Goal: Task Accomplishment & Management: Complete application form

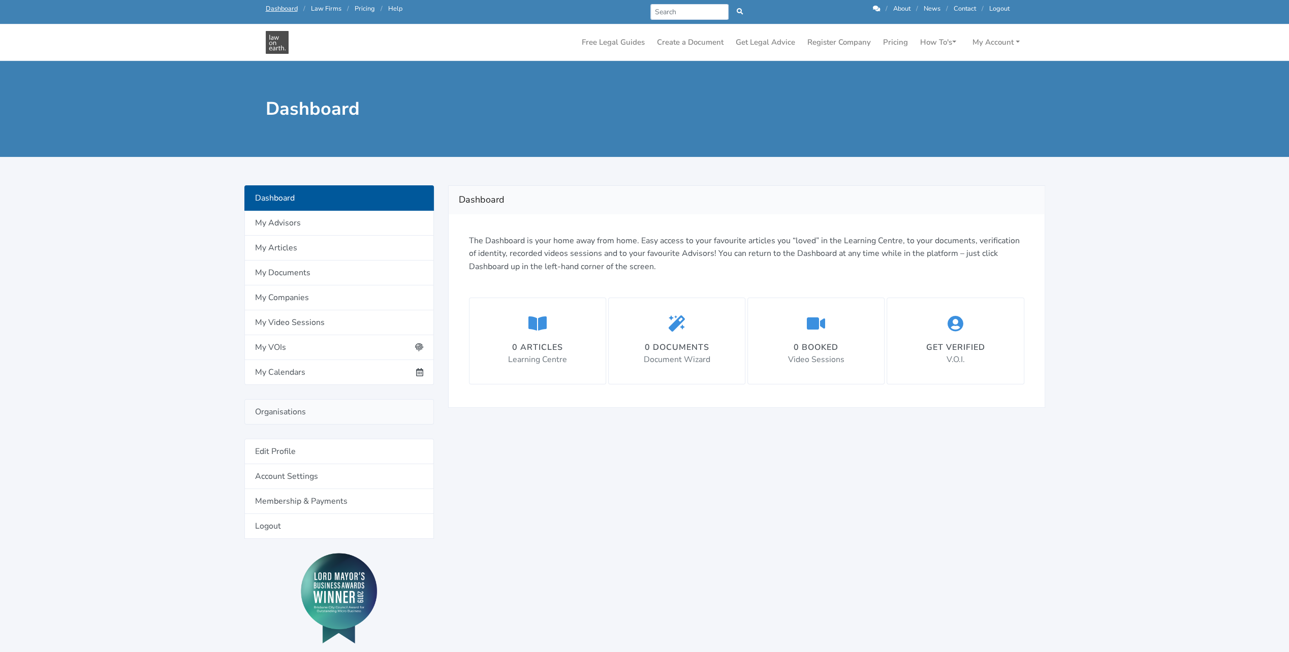
click at [314, 413] on link "Organisations" at bounding box center [338, 411] width 189 height 25
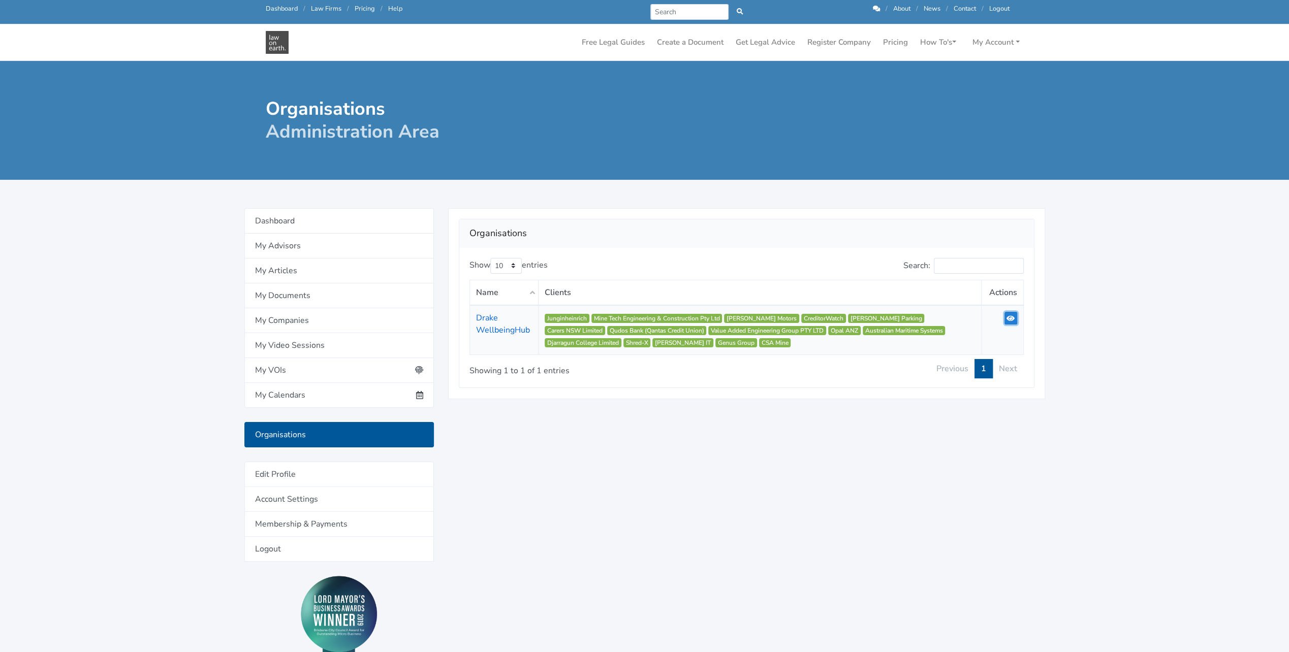
click at [1014, 319] on icon at bounding box center [1010, 318] width 8 height 7
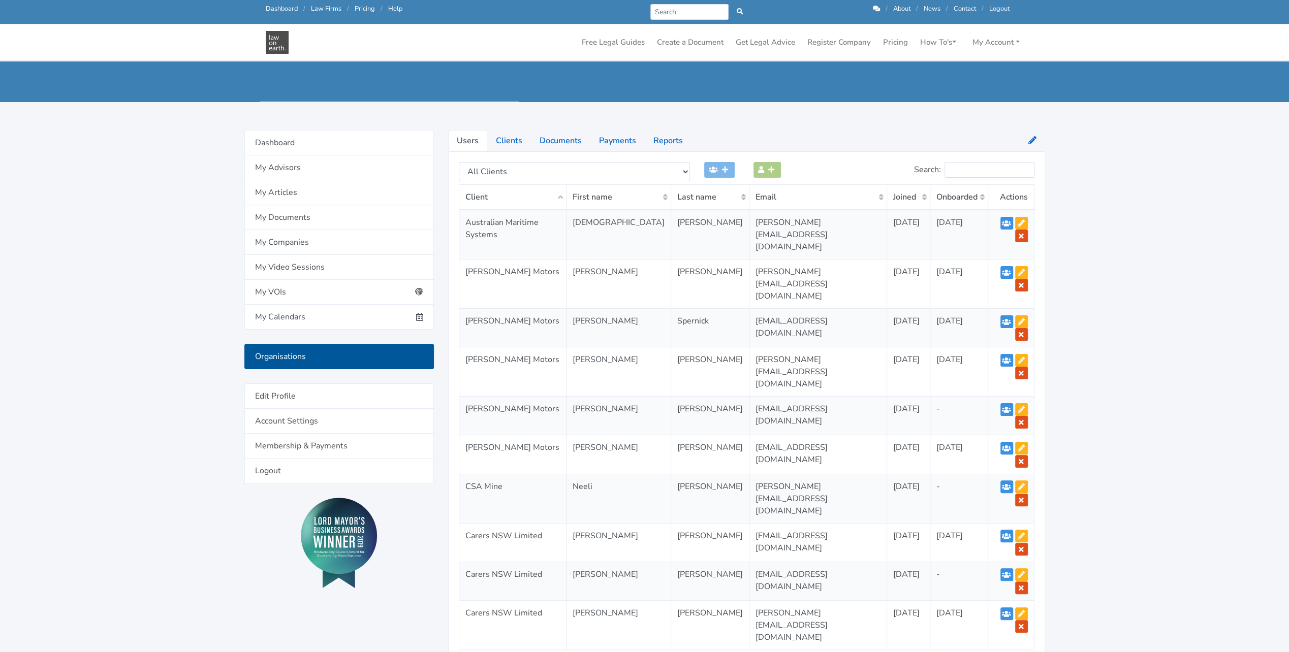
scroll to position [52, 0]
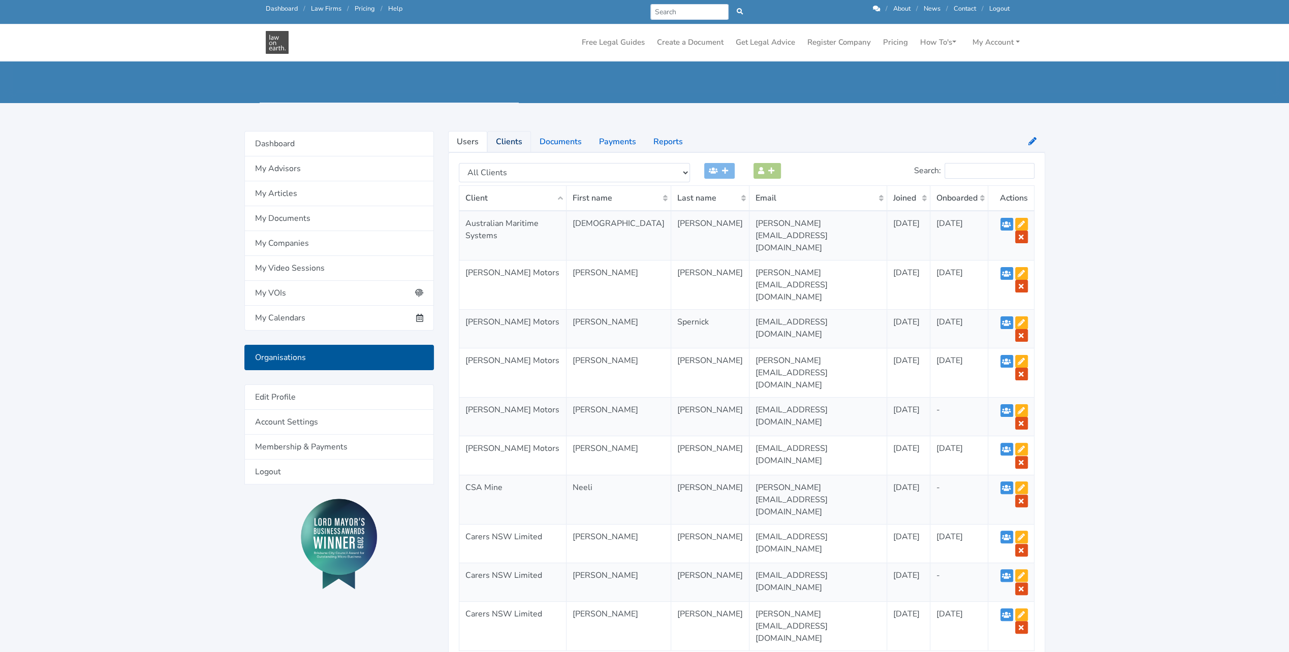
click at [503, 143] on link "Clients" at bounding box center [509, 141] width 44 height 21
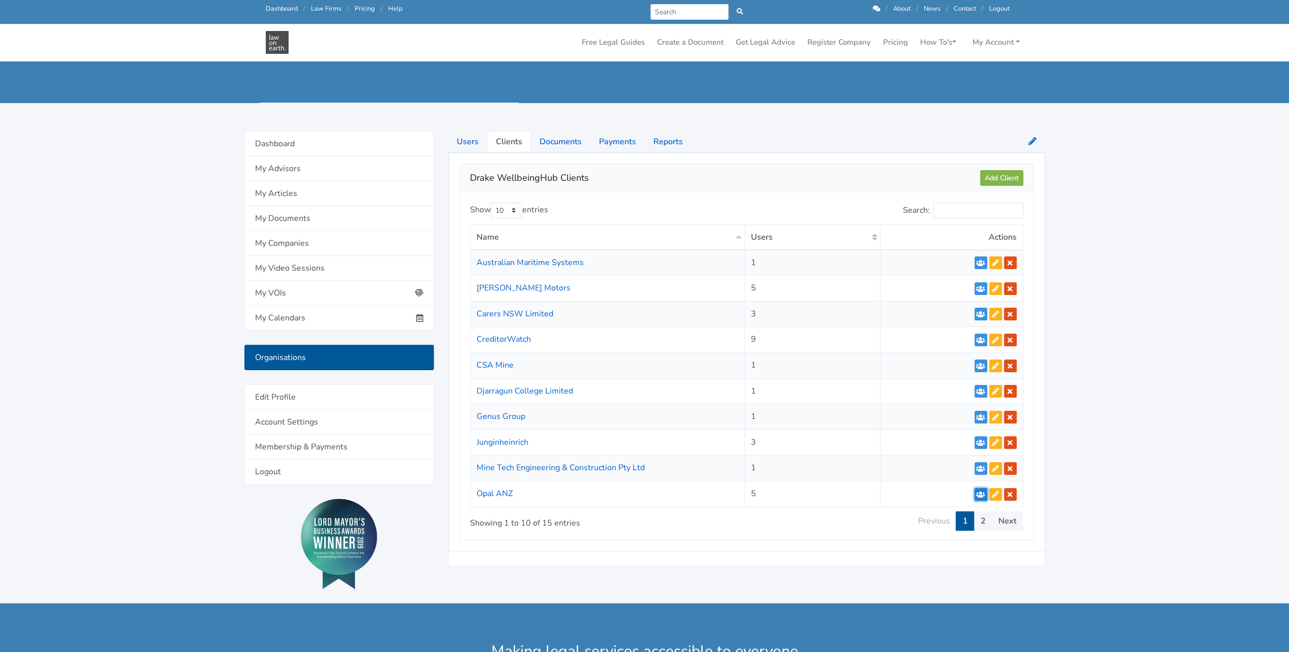
click at [980, 494] on icon at bounding box center [980, 494] width 9 height 7
select select "272"
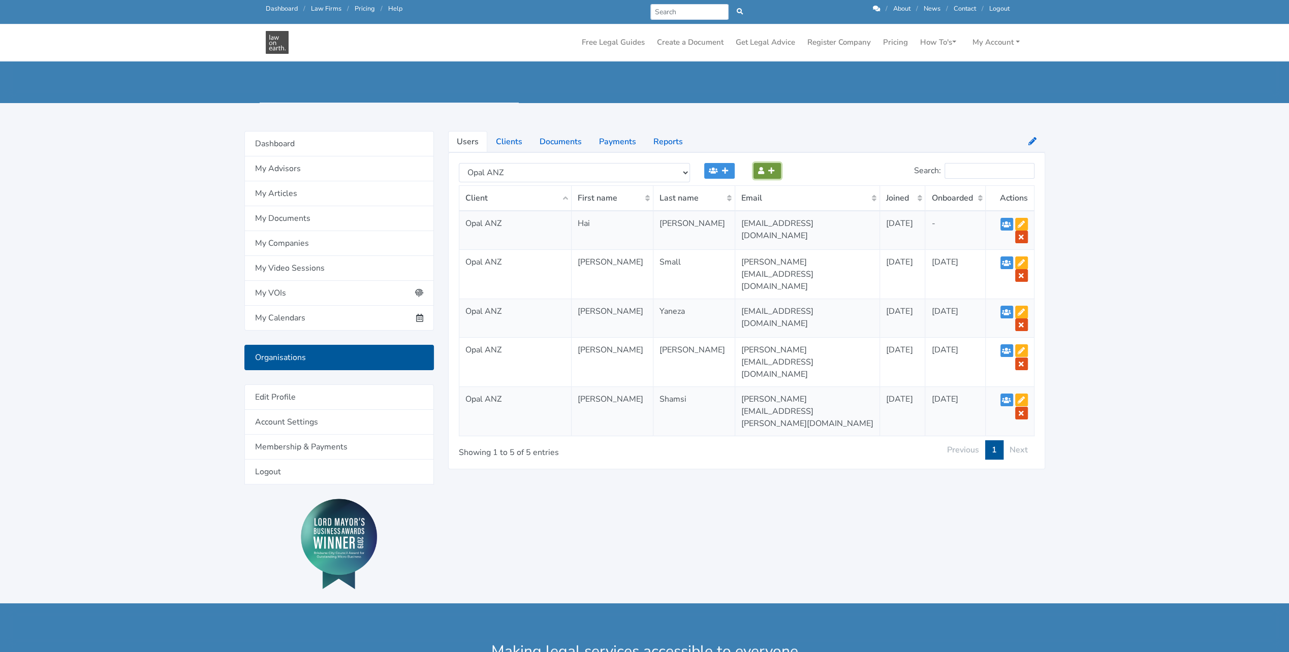
click at [769, 171] on icon at bounding box center [771, 170] width 6 height 7
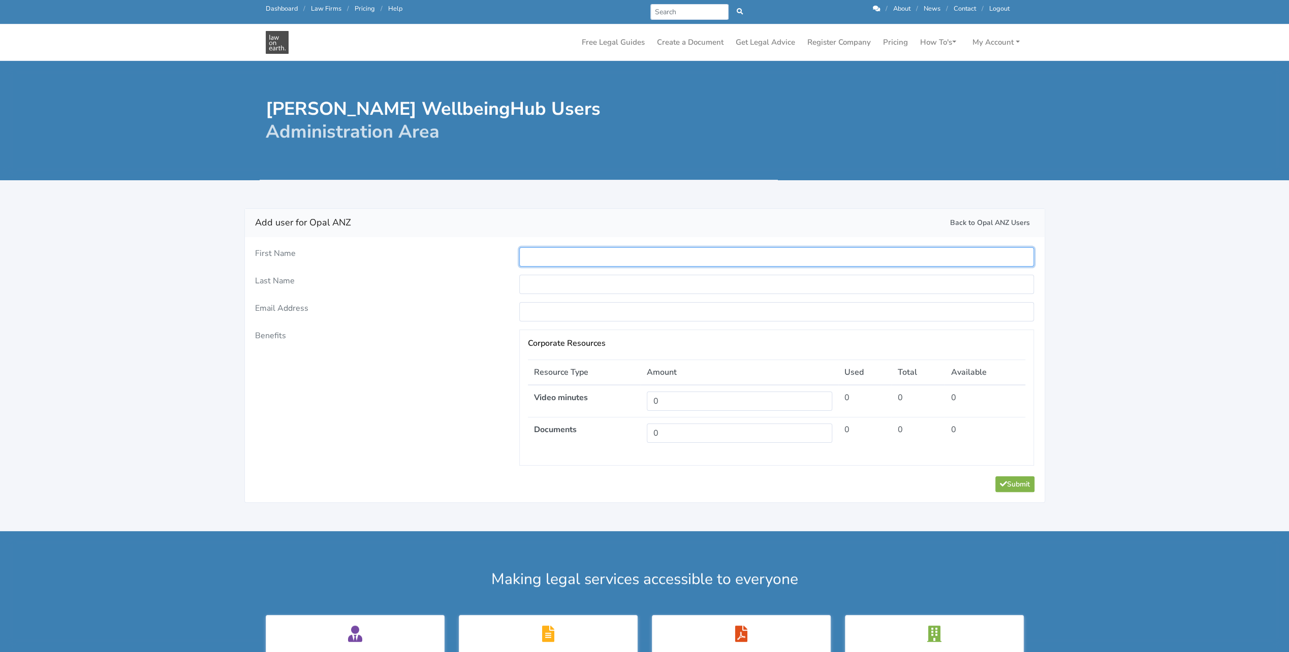
click at [527, 255] on input "text" at bounding box center [776, 256] width 515 height 19
paste input "Mayumi"
type input "Mayumi"
click at [573, 284] on input "text" at bounding box center [776, 284] width 515 height 19
paste input "Van Egmond"
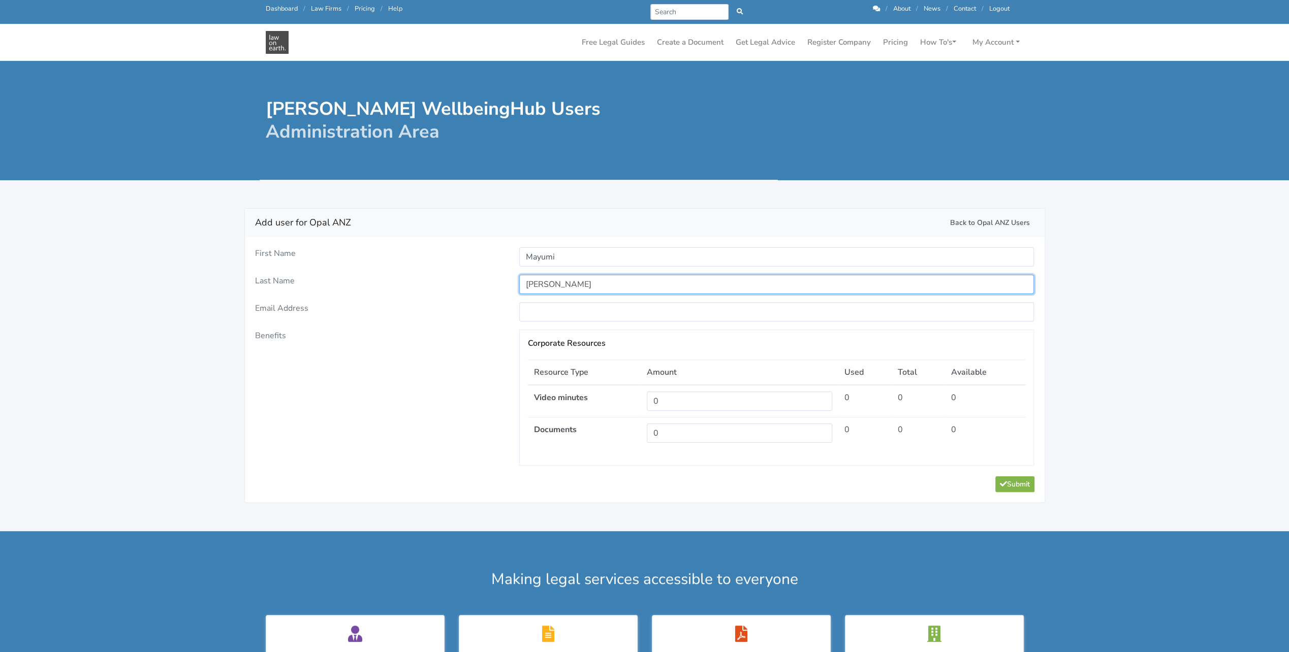
click at [530, 287] on input "Van Egmond" at bounding box center [776, 284] width 515 height 19
type input "Van Egmond"
drag, startPoint x: 557, startPoint y: 310, endPoint x: 581, endPoint y: 308, distance: 24.0
click at [557, 310] on input "email" at bounding box center [776, 311] width 515 height 19
paste input "mayumi.vanegmond@opalanz.com"
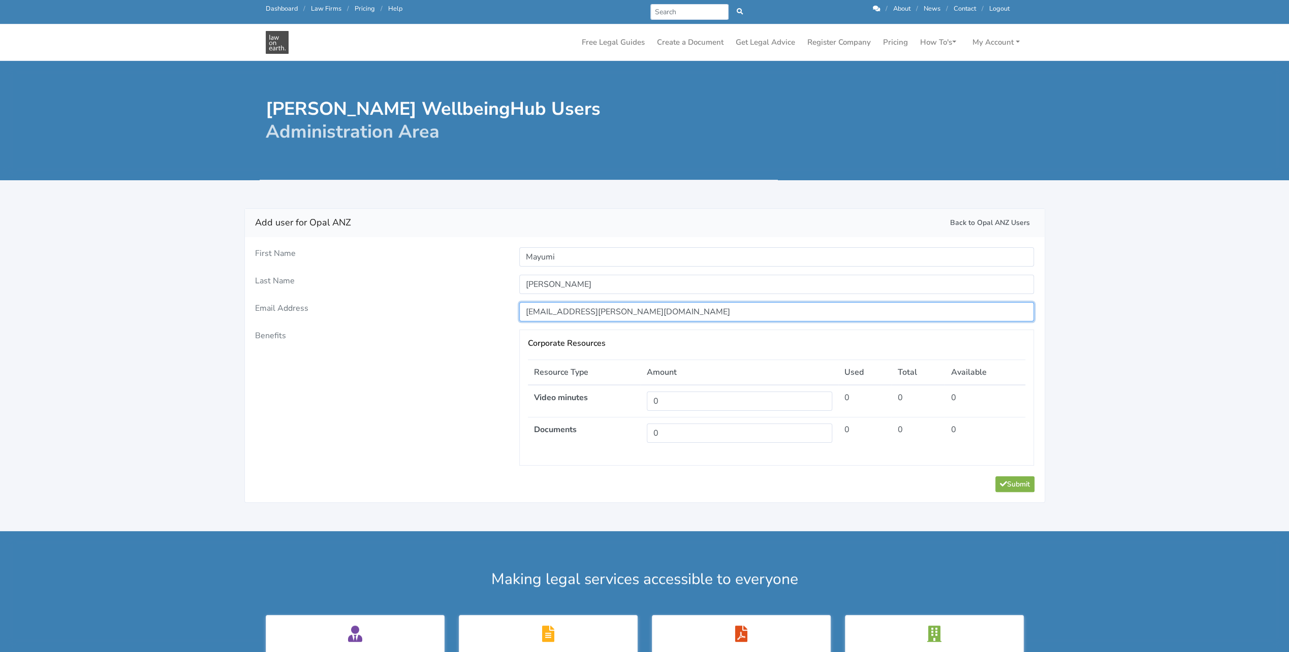
type input "mayumi.vanegmond@opalanz.com"
drag, startPoint x: 671, startPoint y: 401, endPoint x: 650, endPoint y: 401, distance: 20.8
click at [651, 401] on input "0" at bounding box center [739, 401] width 185 height 19
type input "40"
click at [861, 480] on div "Submit" at bounding box center [645, 484] width 800 height 36
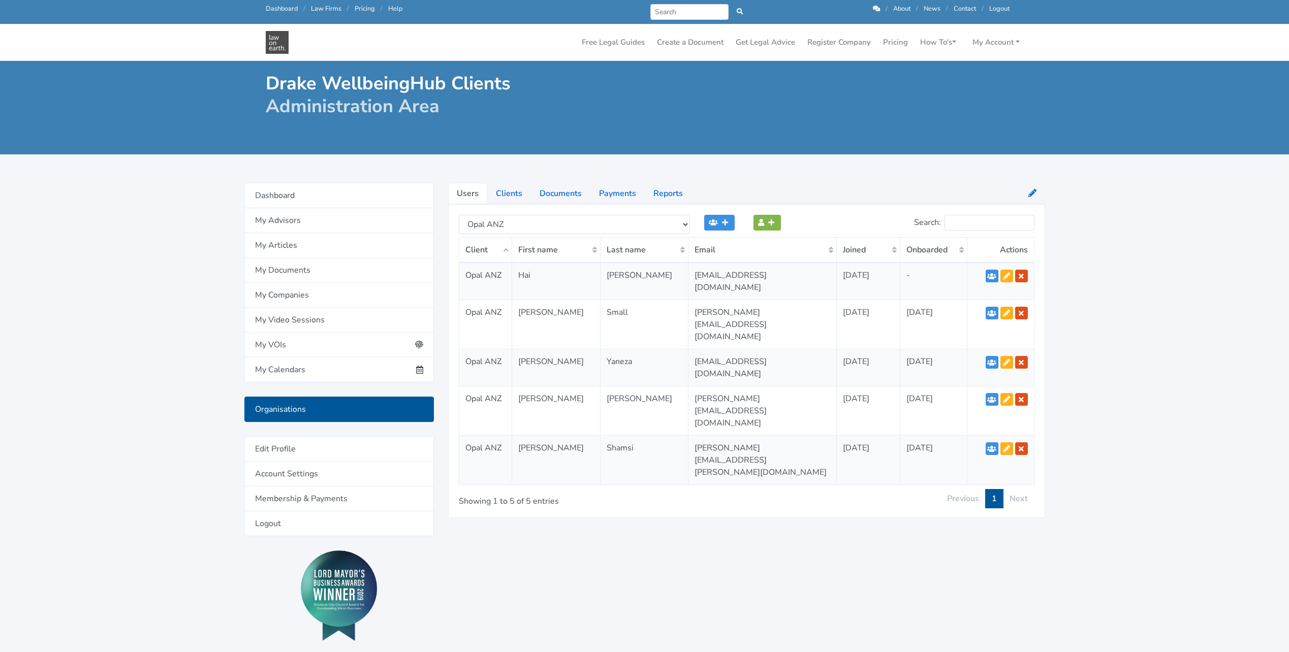
select select "272"
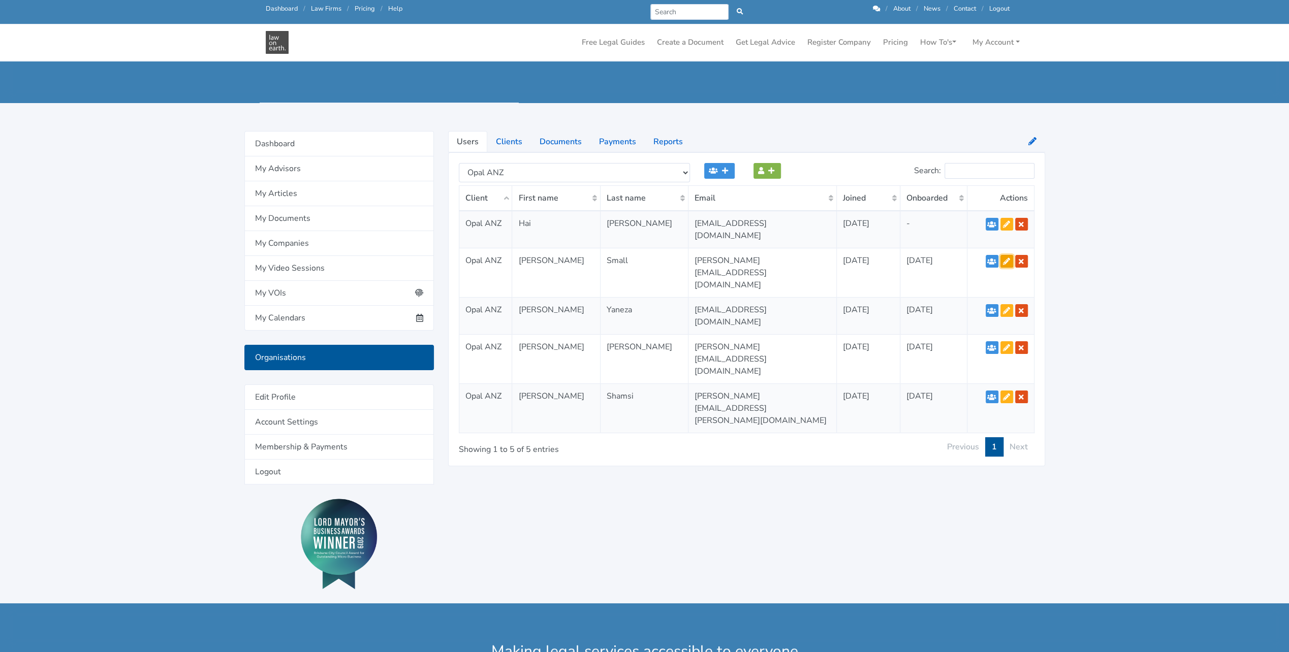
click at [1003, 258] on icon at bounding box center [1006, 261] width 7 height 7
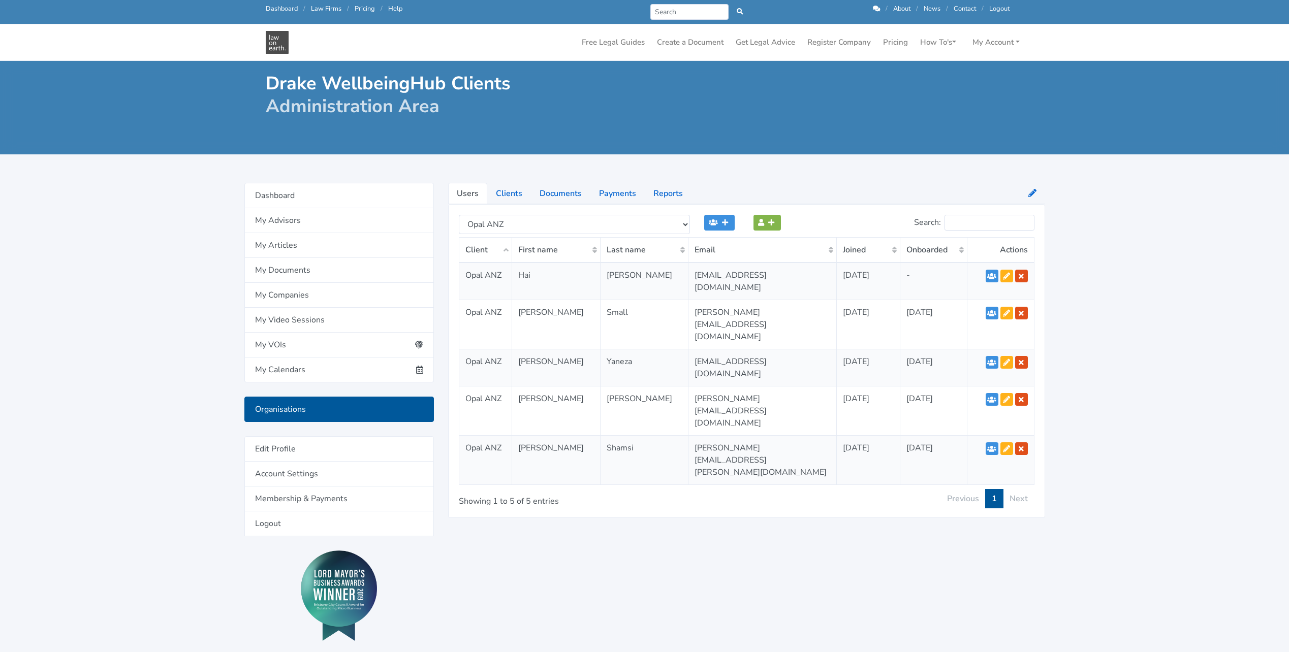
select select "272"
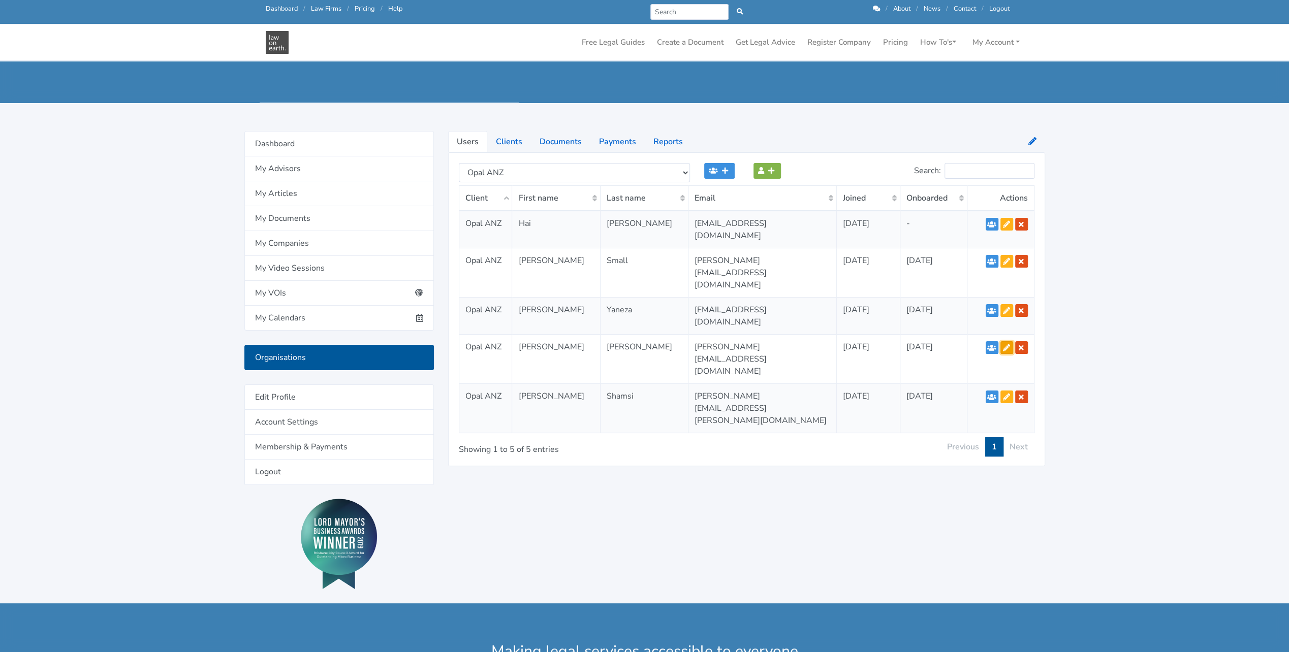
click at [1009, 344] on icon at bounding box center [1006, 347] width 7 height 7
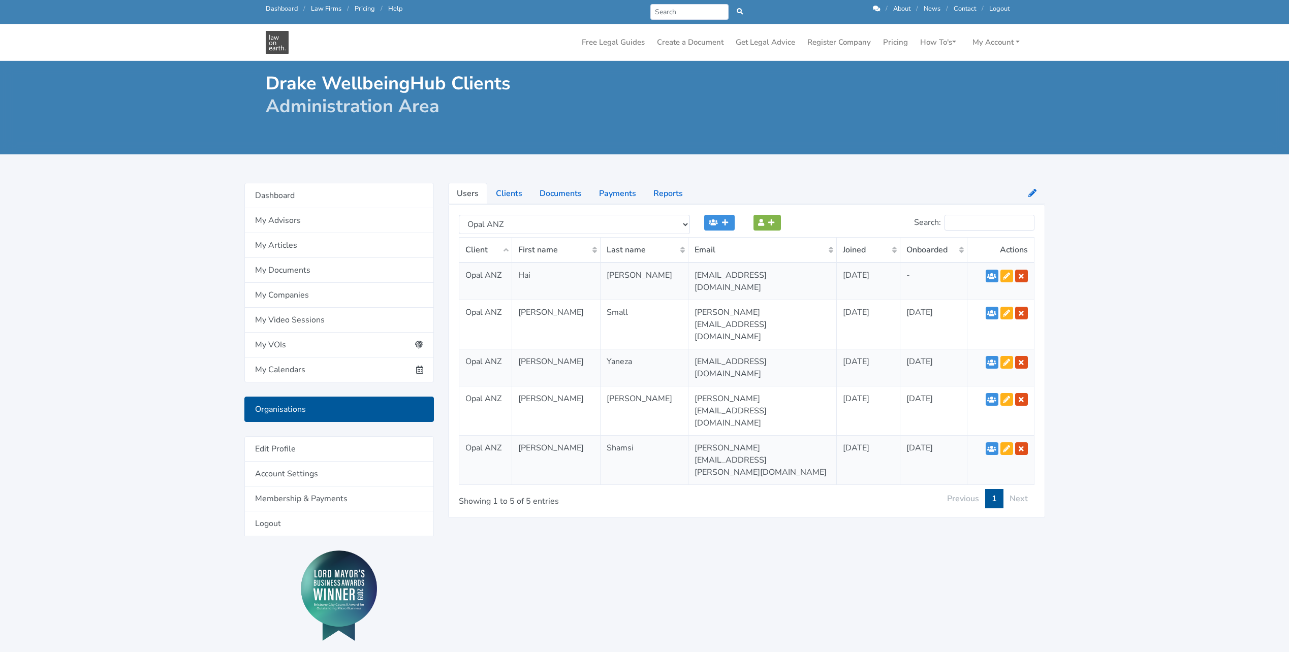
select select "272"
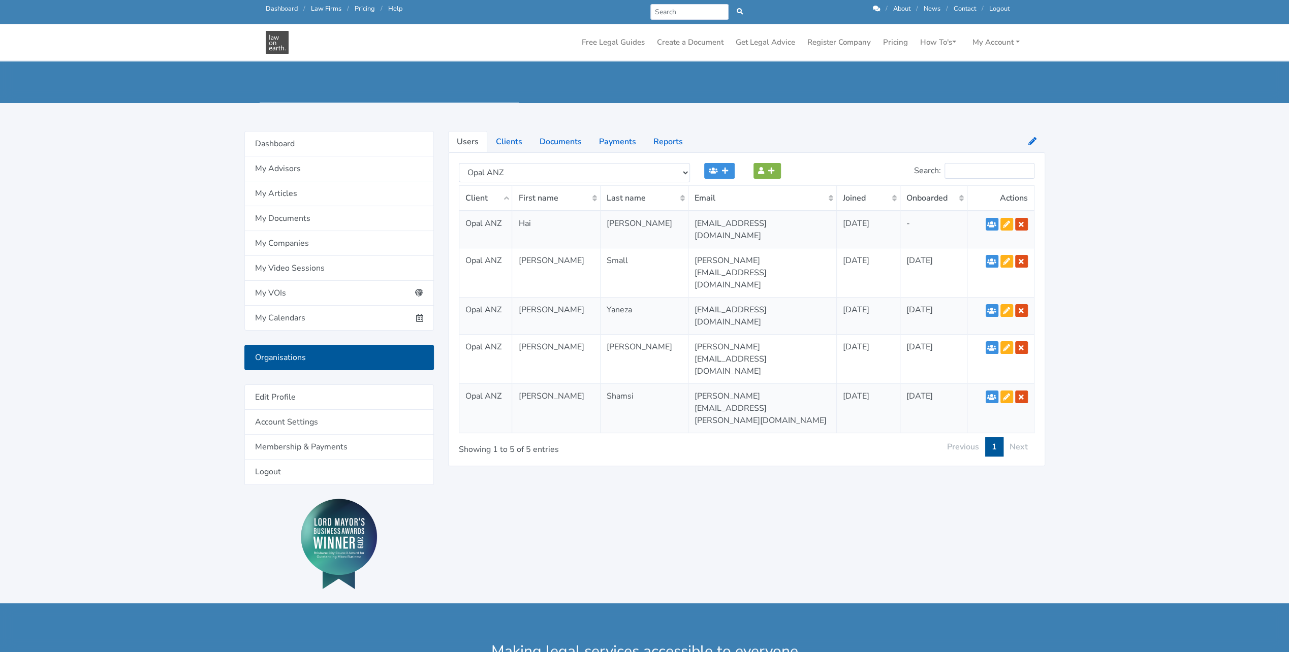
scroll to position [52, 0]
click at [775, 171] on link at bounding box center [766, 171] width 27 height 16
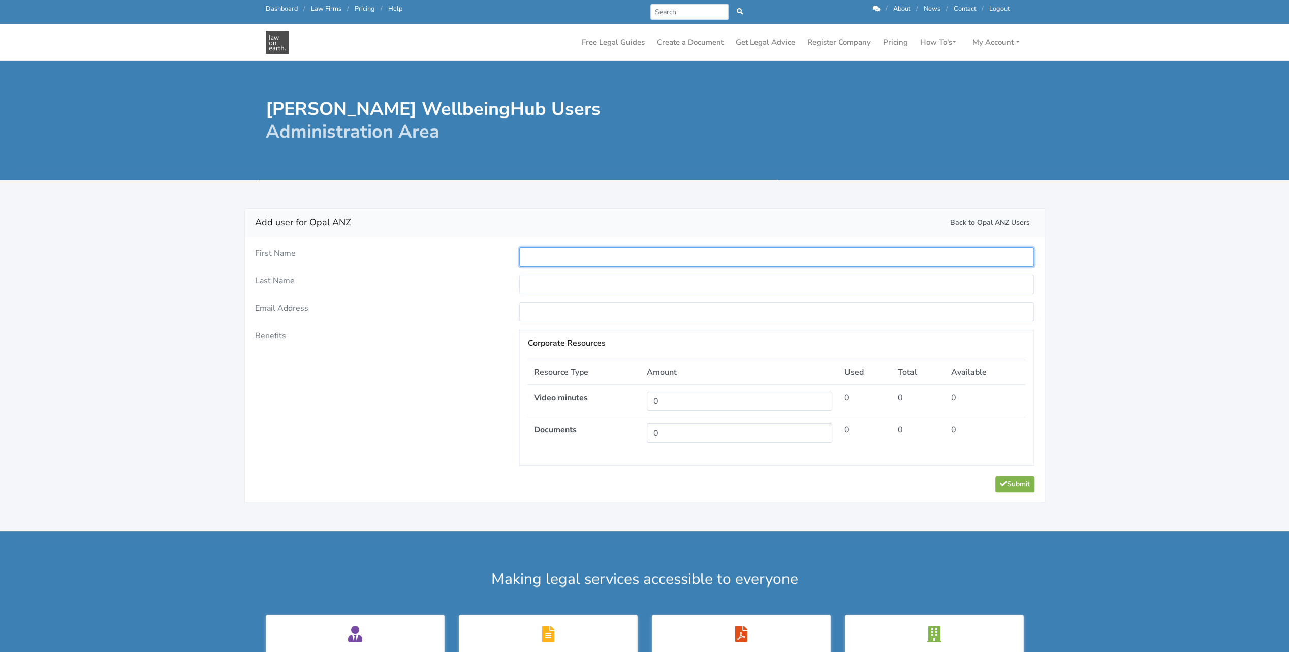
click at [535, 255] on input "text" at bounding box center [776, 256] width 515 height 19
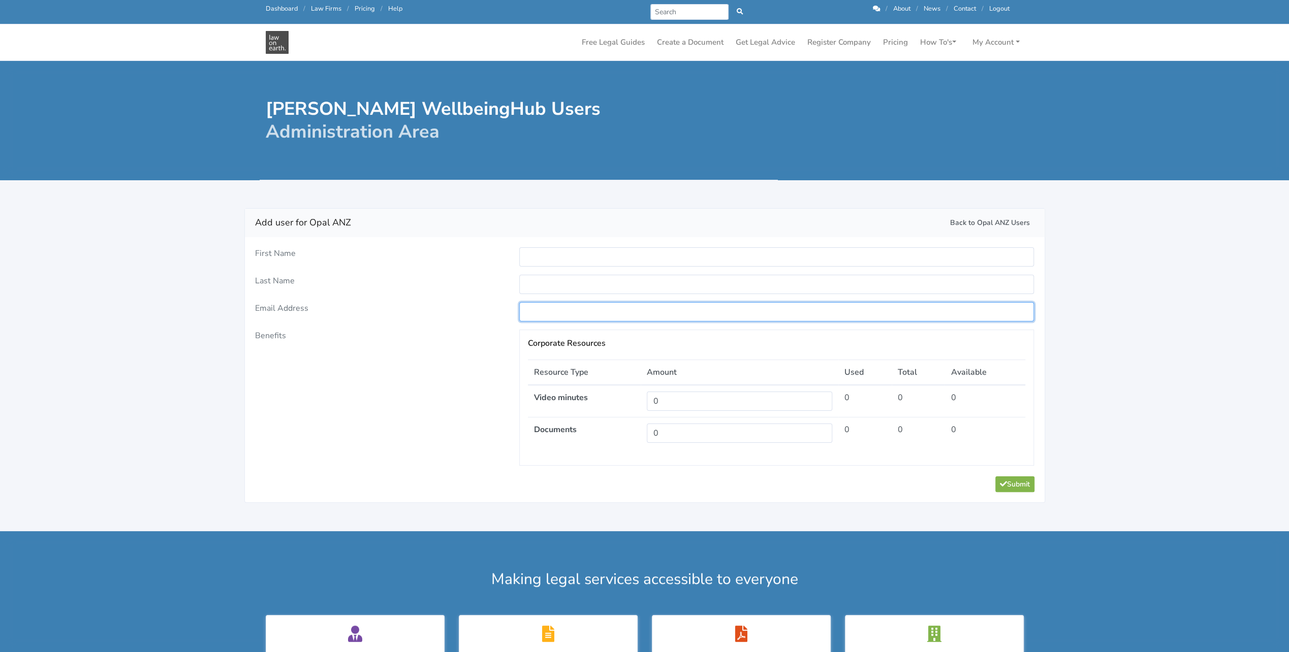
click at [774, 303] on input "email" at bounding box center [776, 311] width 515 height 19
paste input "mayumi.vanegmond@opalanz.com"
type input "mayumi.vanegmond@opalanz.com"
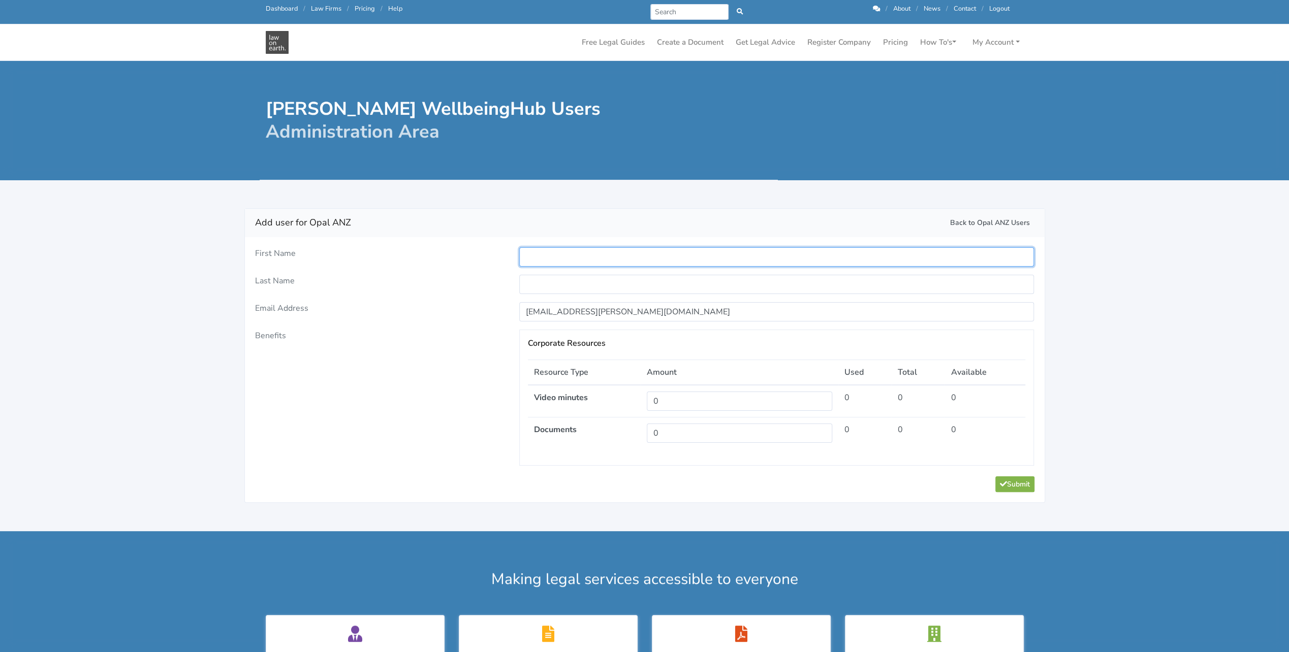
drag, startPoint x: 545, startPoint y: 253, endPoint x: 732, endPoint y: 253, distance: 187.4
click at [545, 253] on input "text" at bounding box center [776, 256] width 515 height 19
paste input "Mayumi"
type input "Mayumi"
drag, startPoint x: 579, startPoint y: 286, endPoint x: 587, endPoint y: 283, distance: 8.7
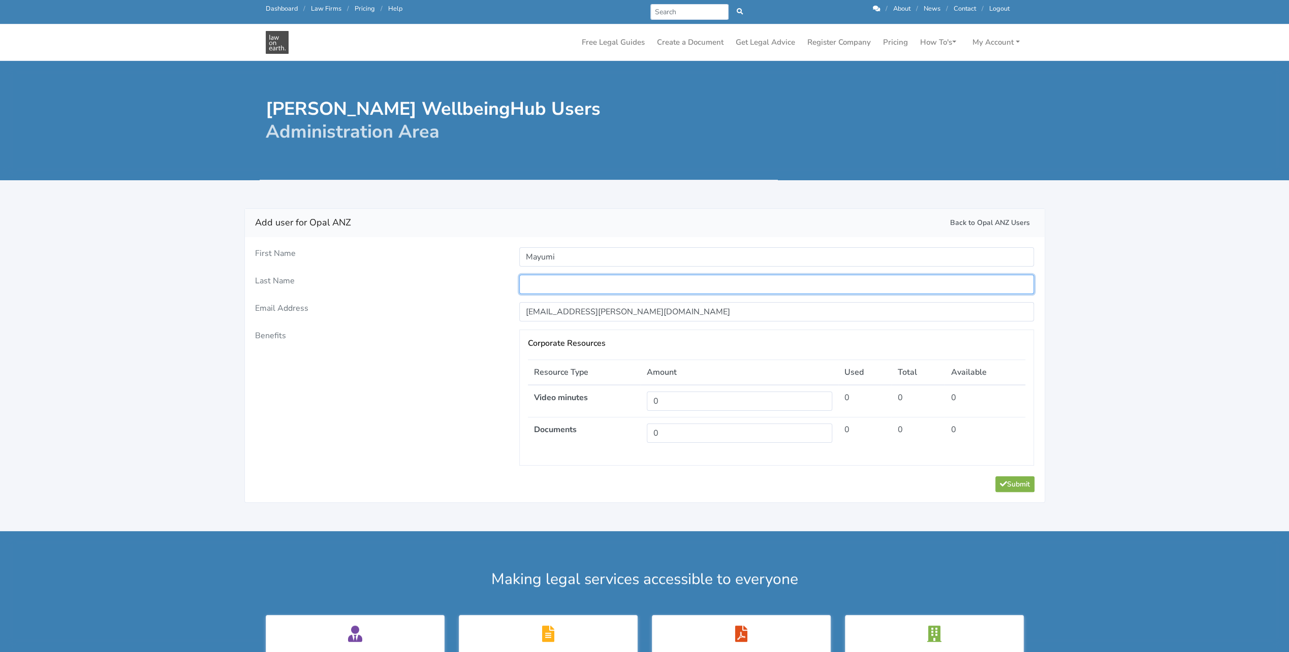
click at [579, 286] on input "text" at bounding box center [776, 284] width 515 height 19
paste input "Van Egmond"
type input "Van Egmond"
click at [475, 289] on div "Last Name" at bounding box center [380, 288] width 265 height 27
click at [673, 395] on input "0" at bounding box center [739, 401] width 185 height 19
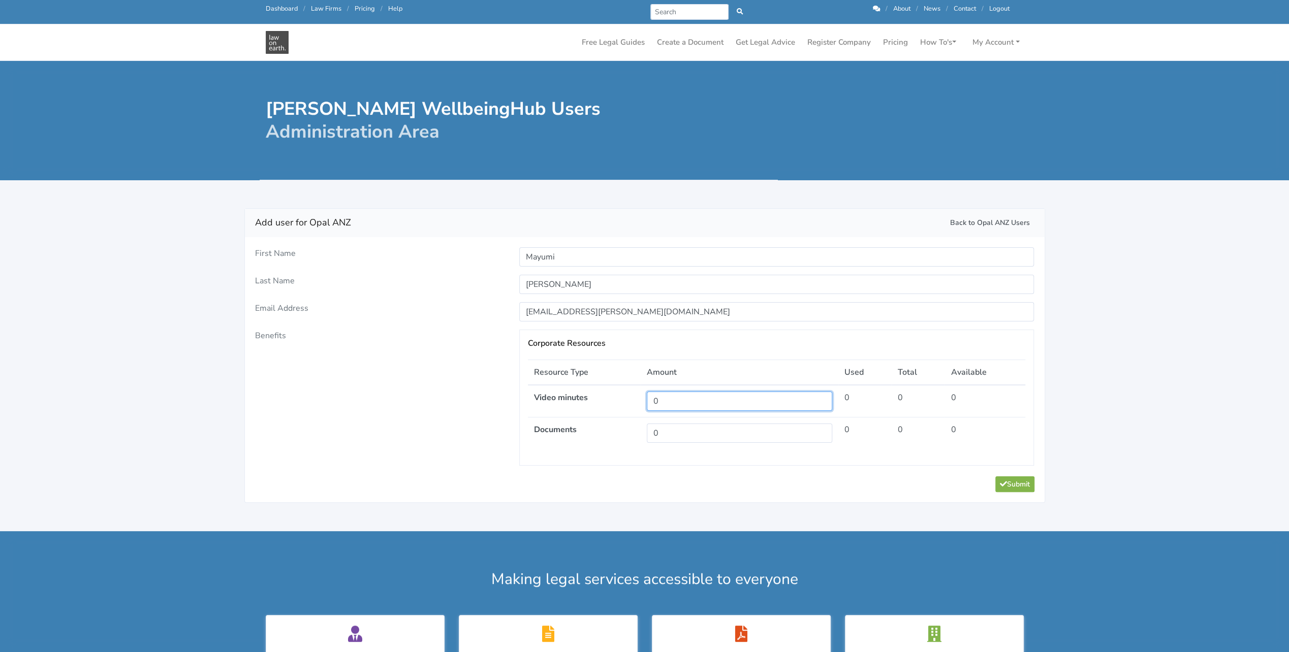
drag, startPoint x: 673, startPoint y: 401, endPoint x: 628, endPoint y: 401, distance: 44.2
click at [626, 402] on tr "Video minutes 0 0 0 0" at bounding box center [776, 401] width 497 height 33
click at [432, 425] on div "Benefits" at bounding box center [380, 398] width 265 height 136
drag, startPoint x: 753, startPoint y: 398, endPoint x: 748, endPoint y: 403, distance: 7.6
click at [753, 398] on input "40" at bounding box center [739, 401] width 185 height 19
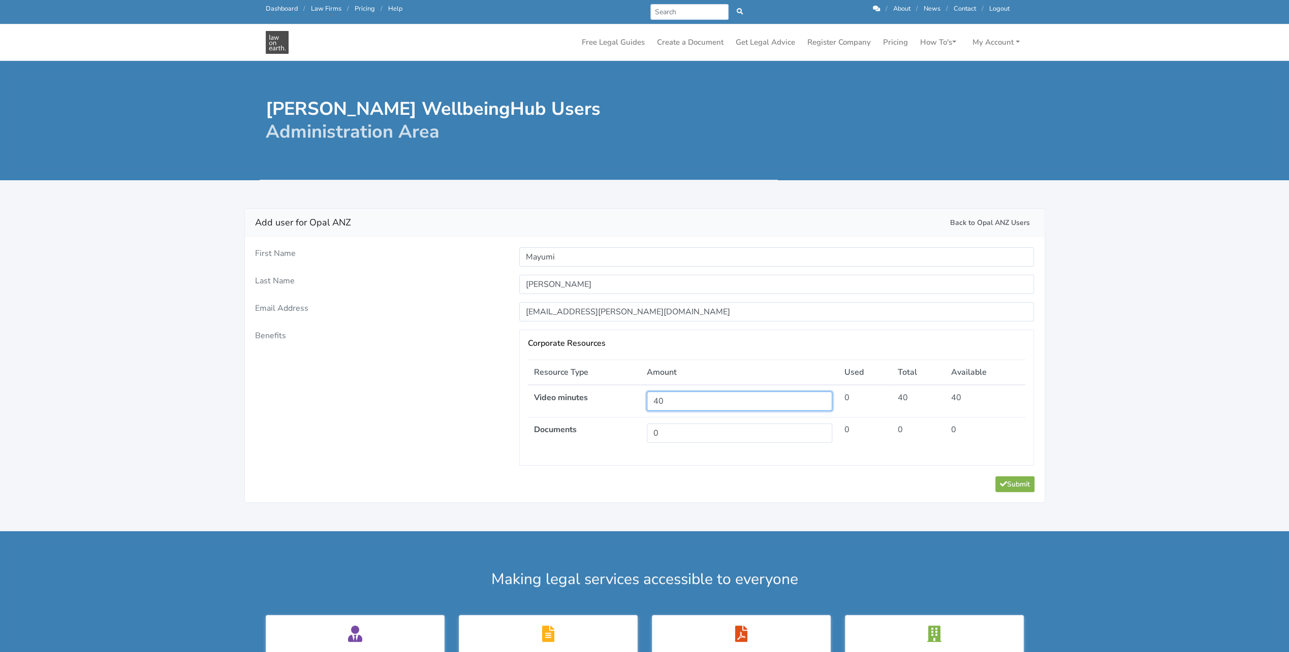
drag, startPoint x: 744, startPoint y: 402, endPoint x: 599, endPoint y: 382, distance: 146.1
click at [599, 382] on table "Resource Type Amount Used Total Available Video minutes 40 0 40 40 Documents 0 …" at bounding box center [776, 404] width 497 height 89
type input "120"
click at [457, 402] on div "Benefits" at bounding box center [380, 398] width 265 height 136
click at [1023, 483] on button "Submit" at bounding box center [1014, 484] width 39 height 16
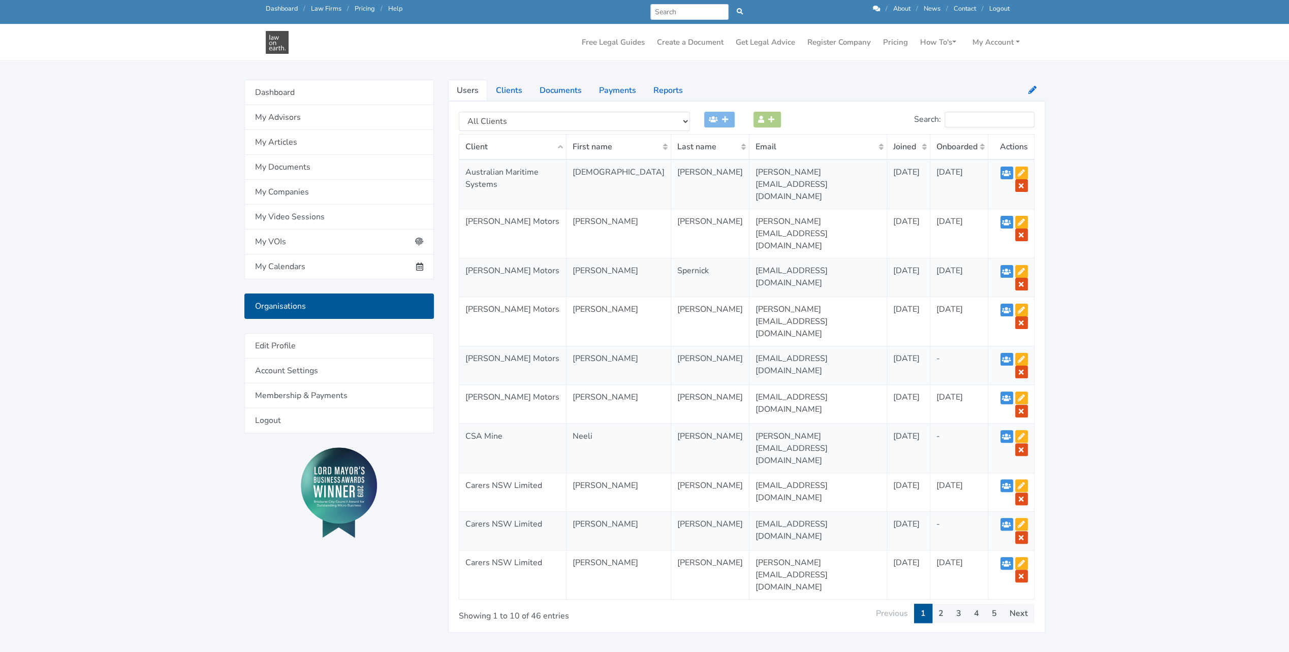
scroll to position [103, 0]
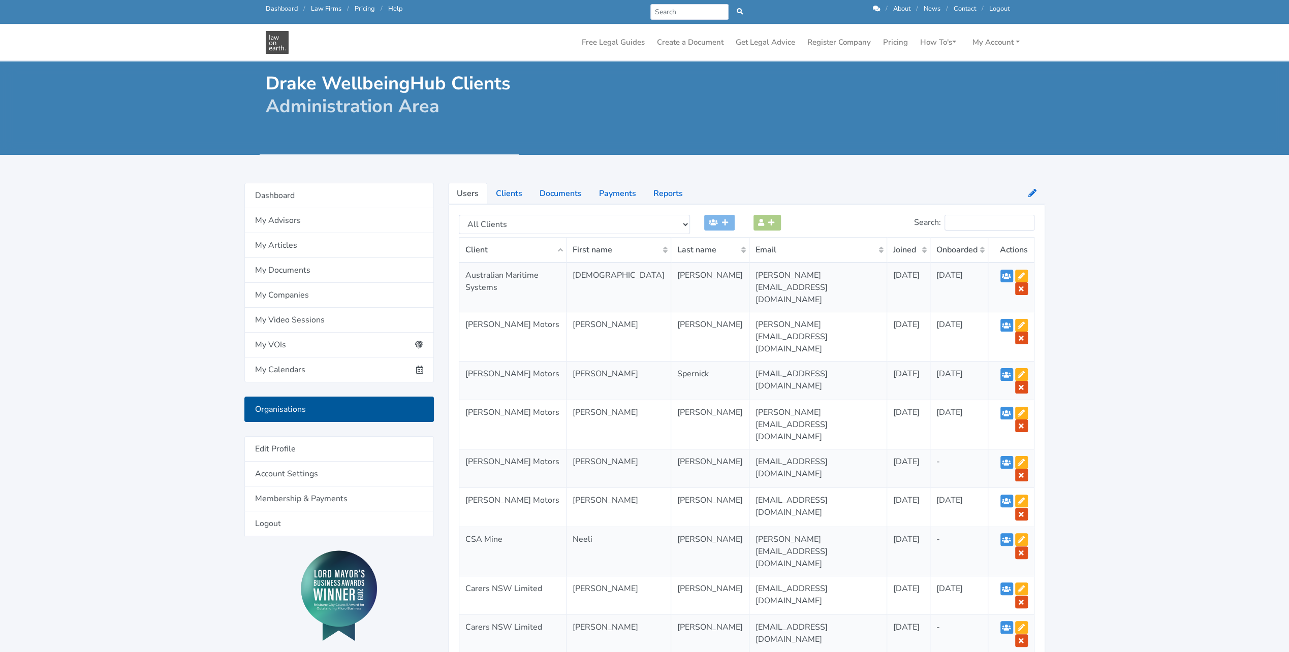
scroll to position [51, 0]
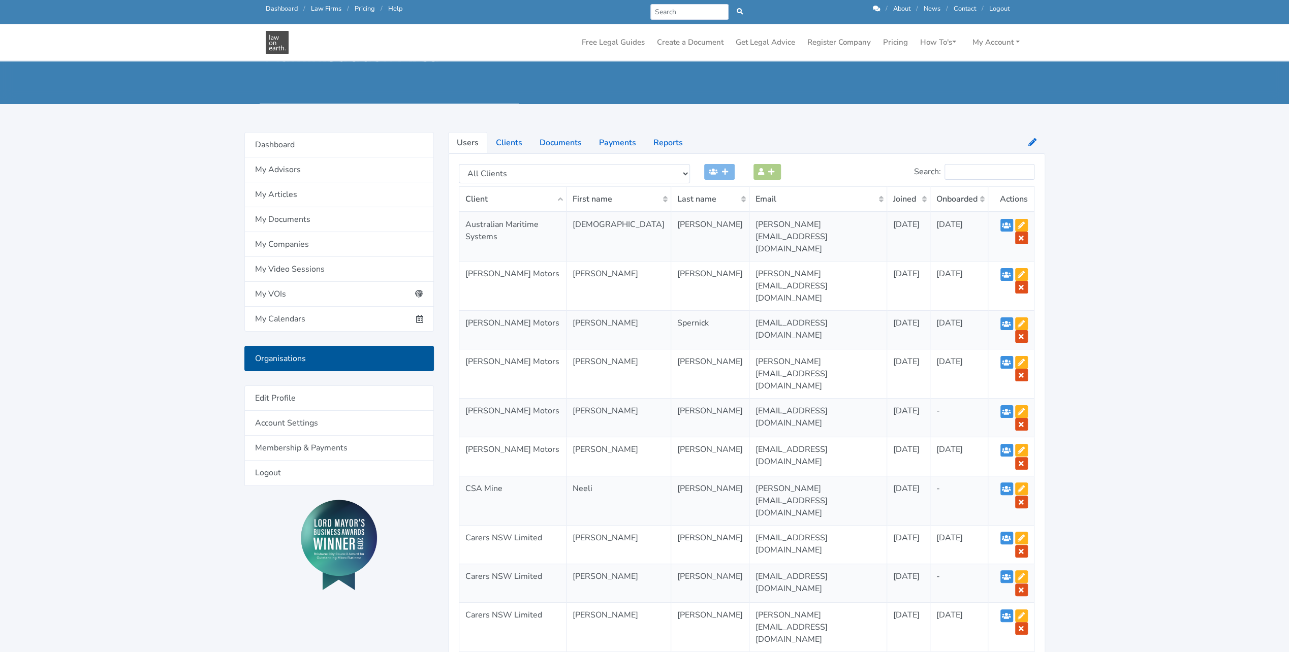
click at [886, 208] on th "Joined" at bounding box center [907, 199] width 43 height 25
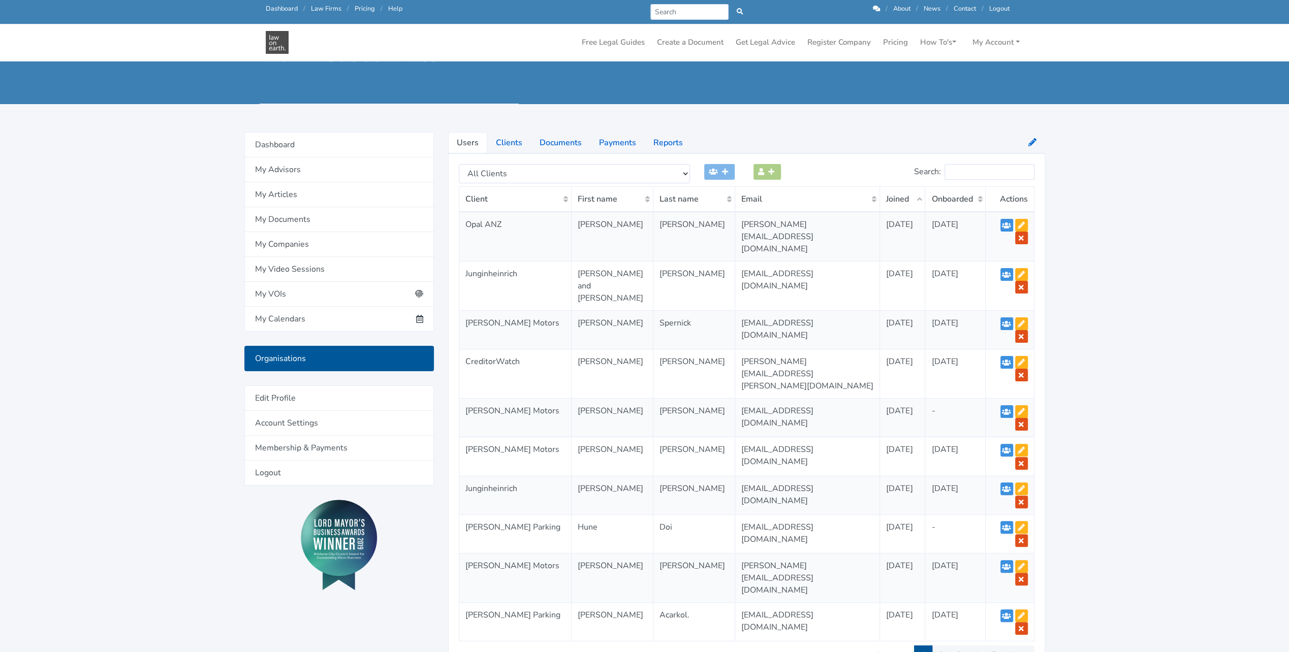
click at [880, 208] on th "Joined" at bounding box center [902, 199] width 45 height 25
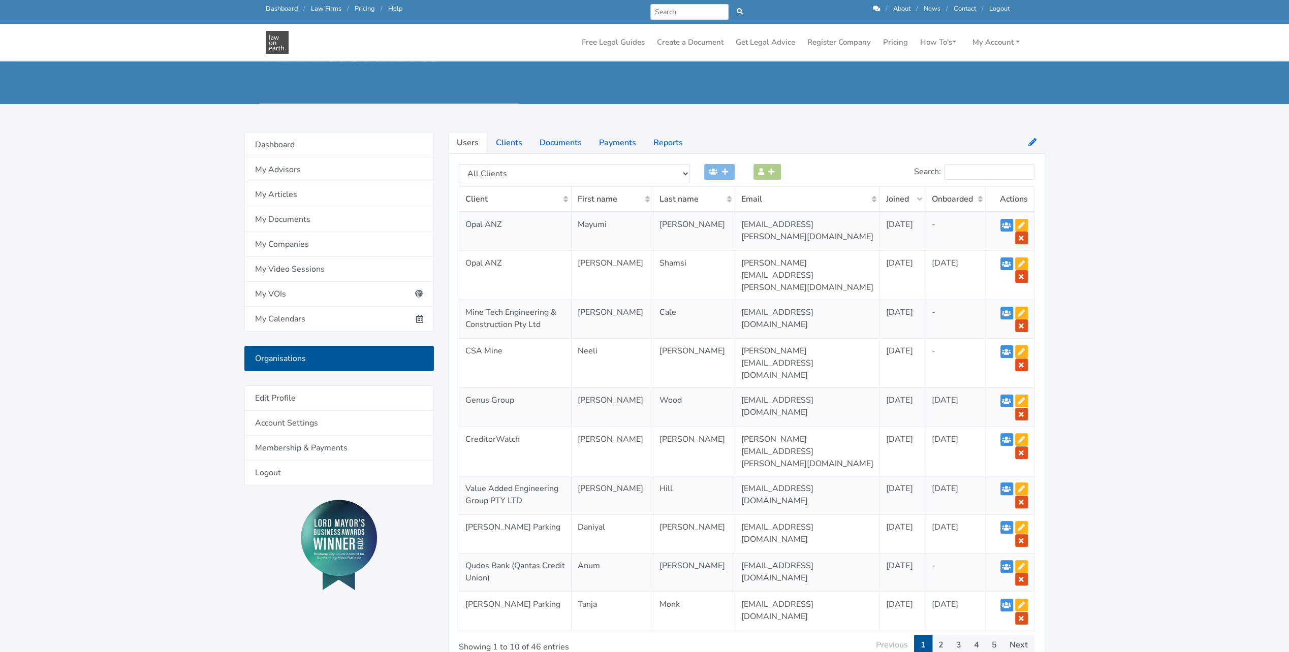
drag, startPoint x: 465, startPoint y: 236, endPoint x: 910, endPoint y: 248, distance: 445.7
click at [910, 248] on tr "Opal ANZ Mayumi Van Egmond mayumi.vanegmond@opalanz.com 14/8/2025 -" at bounding box center [746, 231] width 575 height 39
drag, startPoint x: 910, startPoint y: 248, endPoint x: 963, endPoint y: 255, distance: 53.3
click at [962, 251] on td "-" at bounding box center [955, 231] width 60 height 39
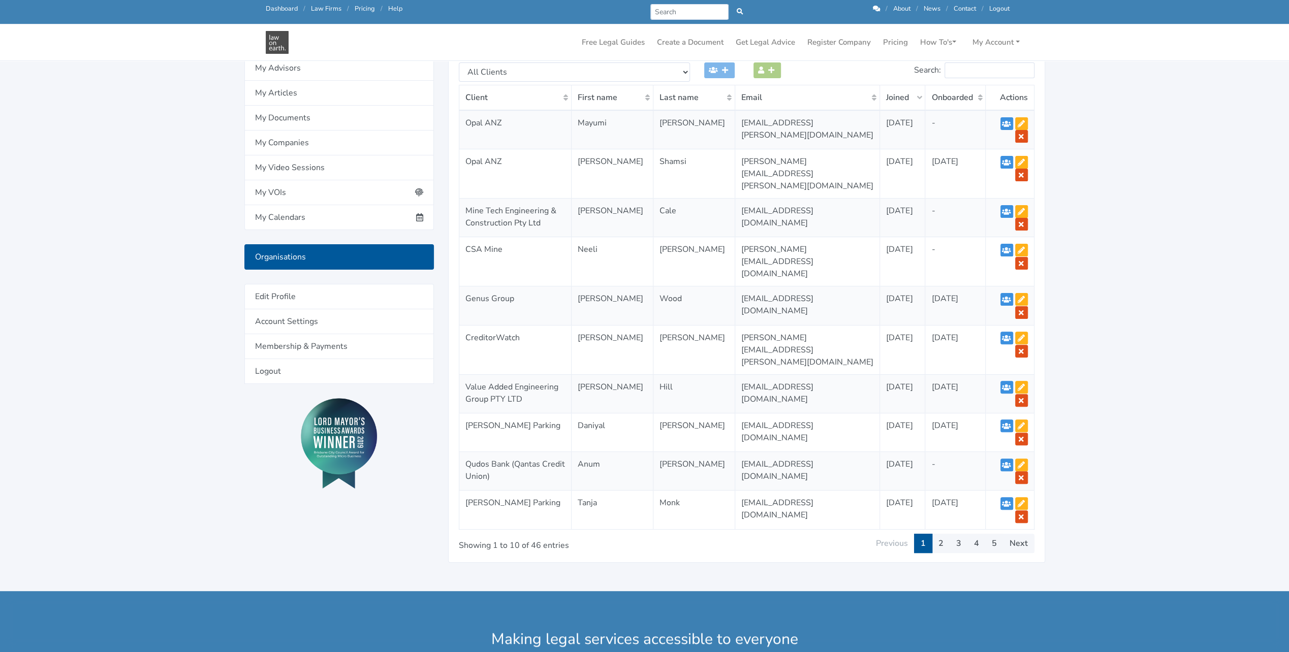
scroll to position [0, 0]
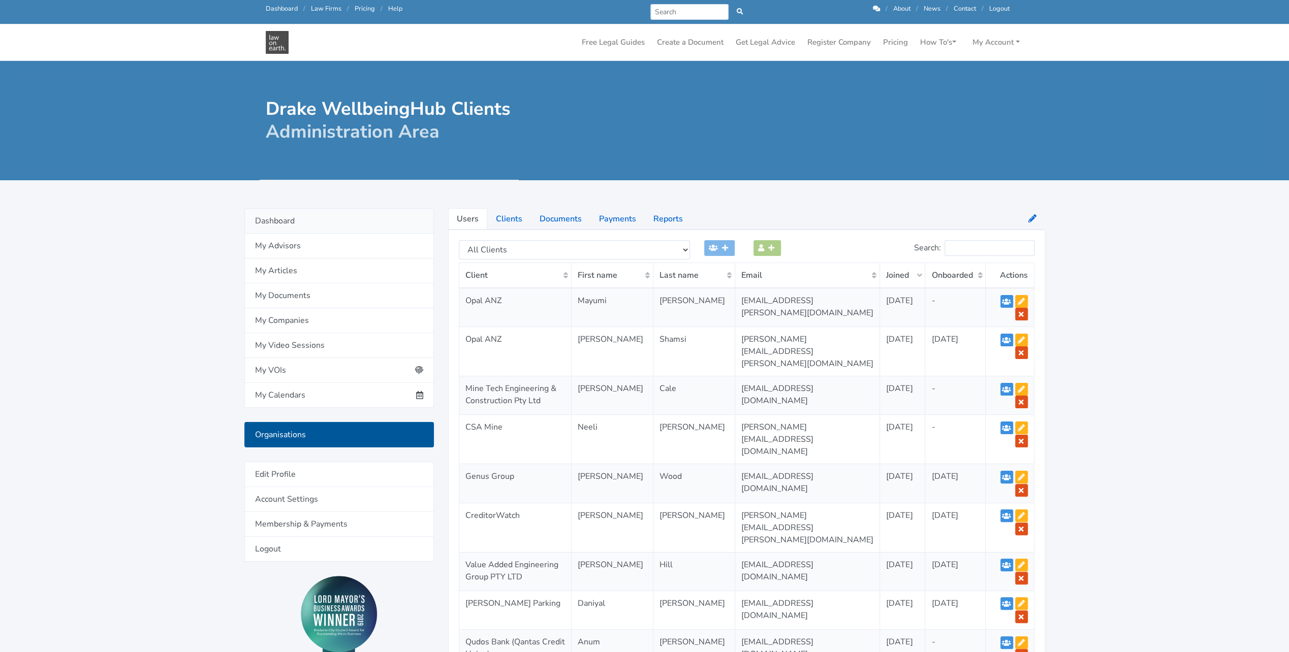
click at [277, 220] on link "Dashboard" at bounding box center [338, 220] width 189 height 25
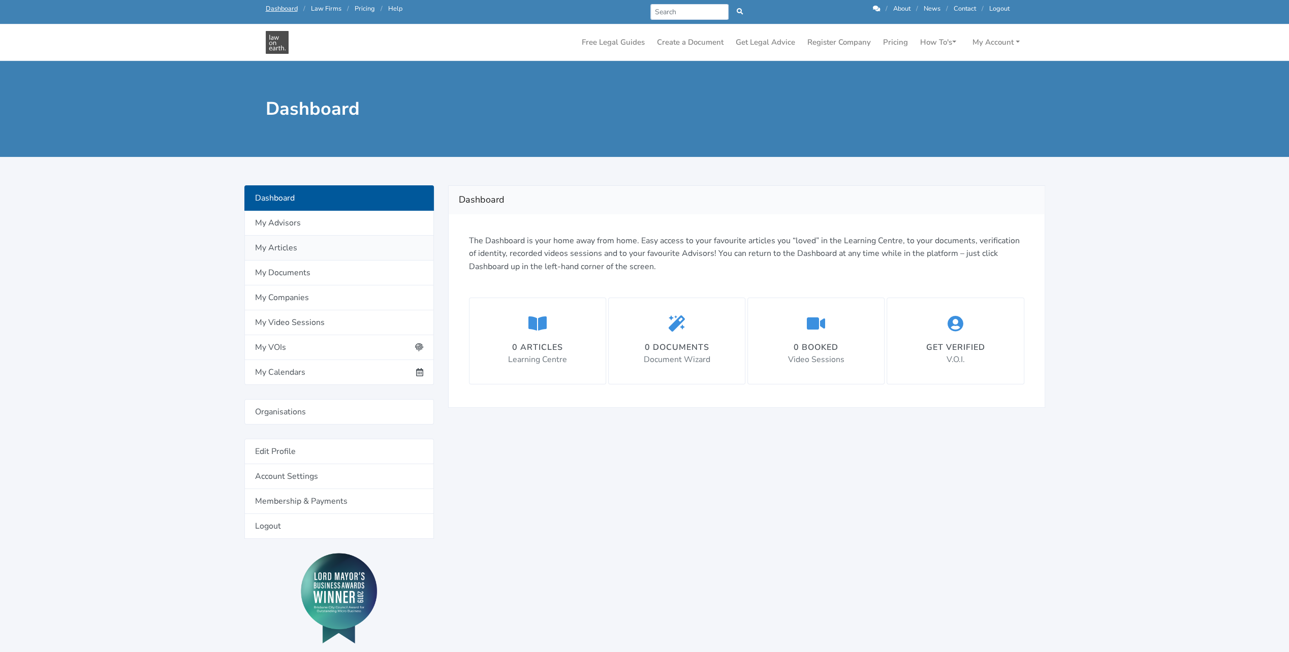
click at [300, 251] on link "My Articles" at bounding box center [338, 248] width 189 height 25
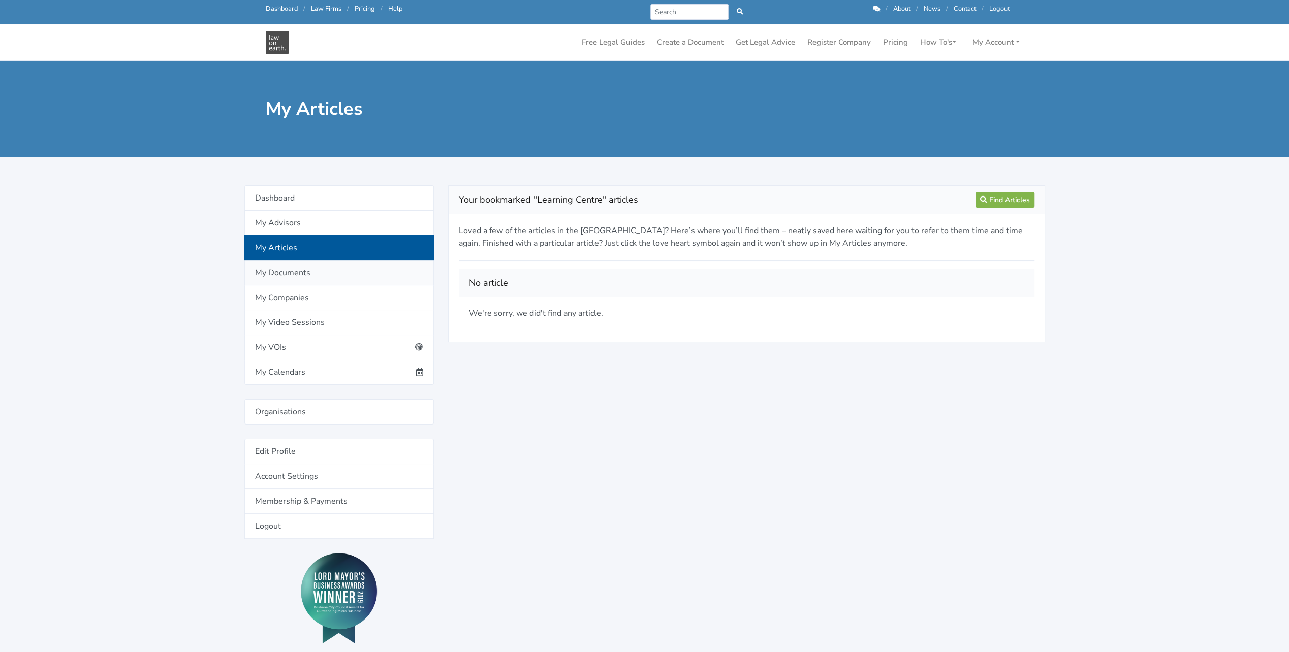
click at [314, 274] on link "My Documents" at bounding box center [338, 273] width 189 height 25
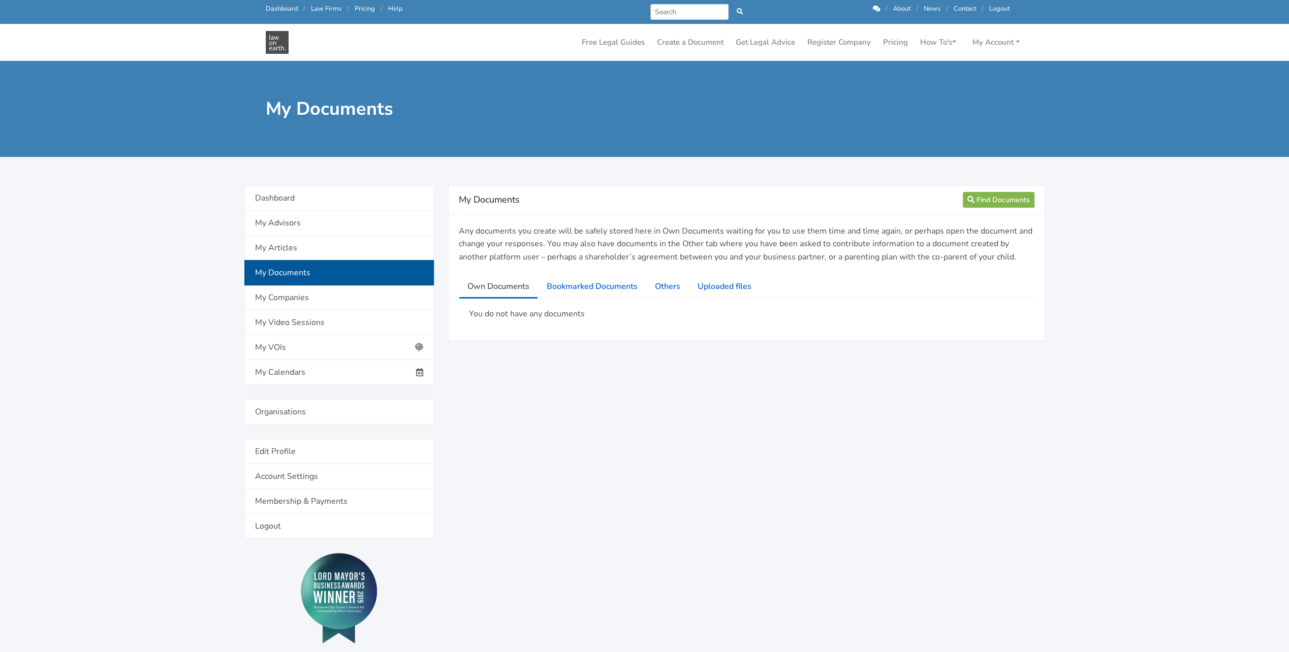
click at [326, 299] on link "My Companies" at bounding box center [338, 297] width 189 height 25
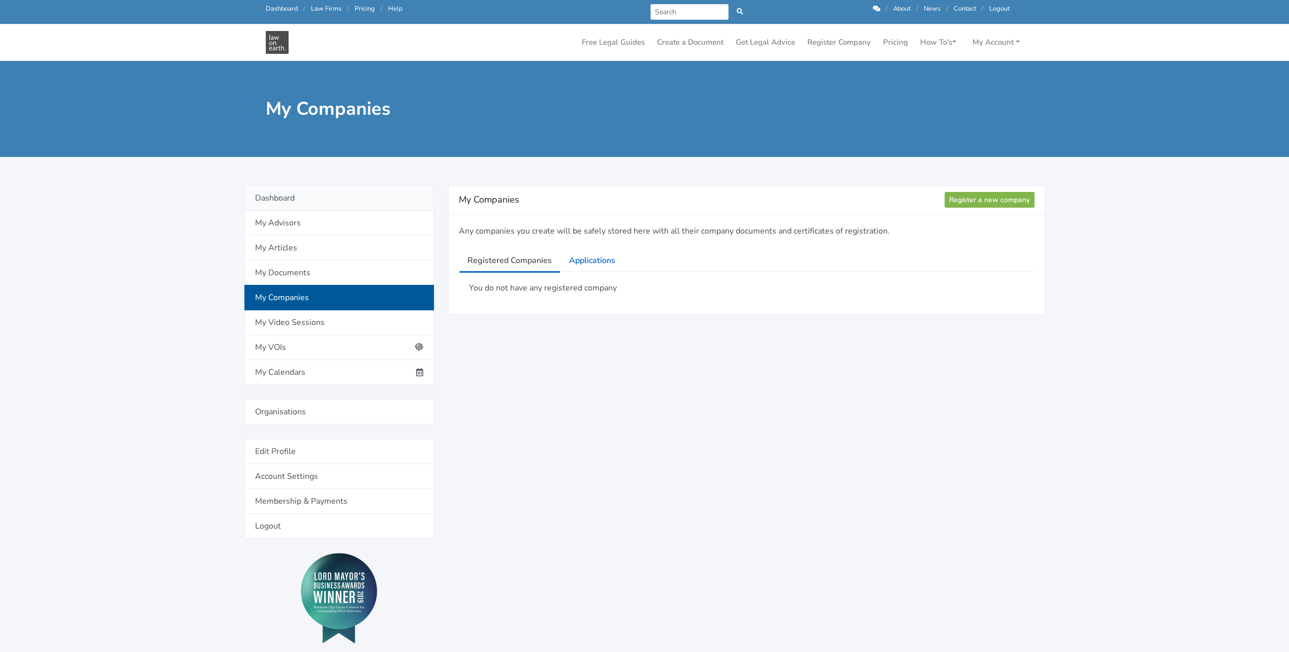
click at [276, 199] on link "Dashboard" at bounding box center [338, 197] width 189 height 25
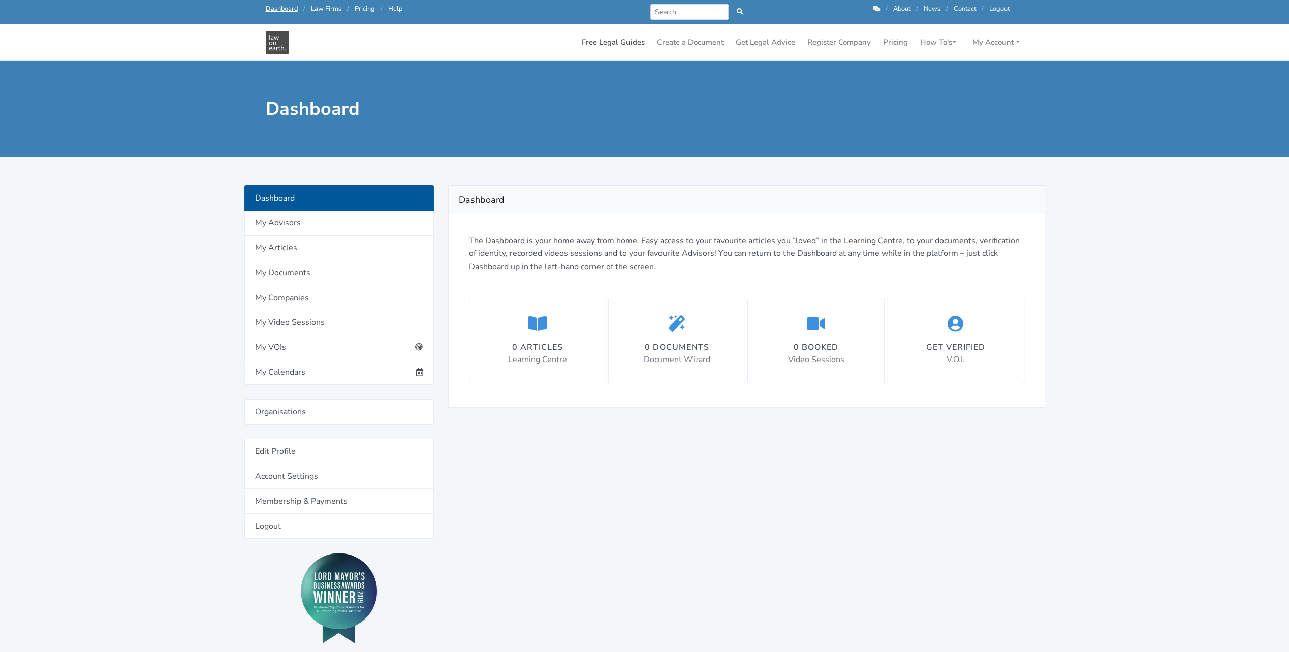
click at [611, 40] on link "Free Legal Guides" at bounding box center [613, 43] width 71 height 20
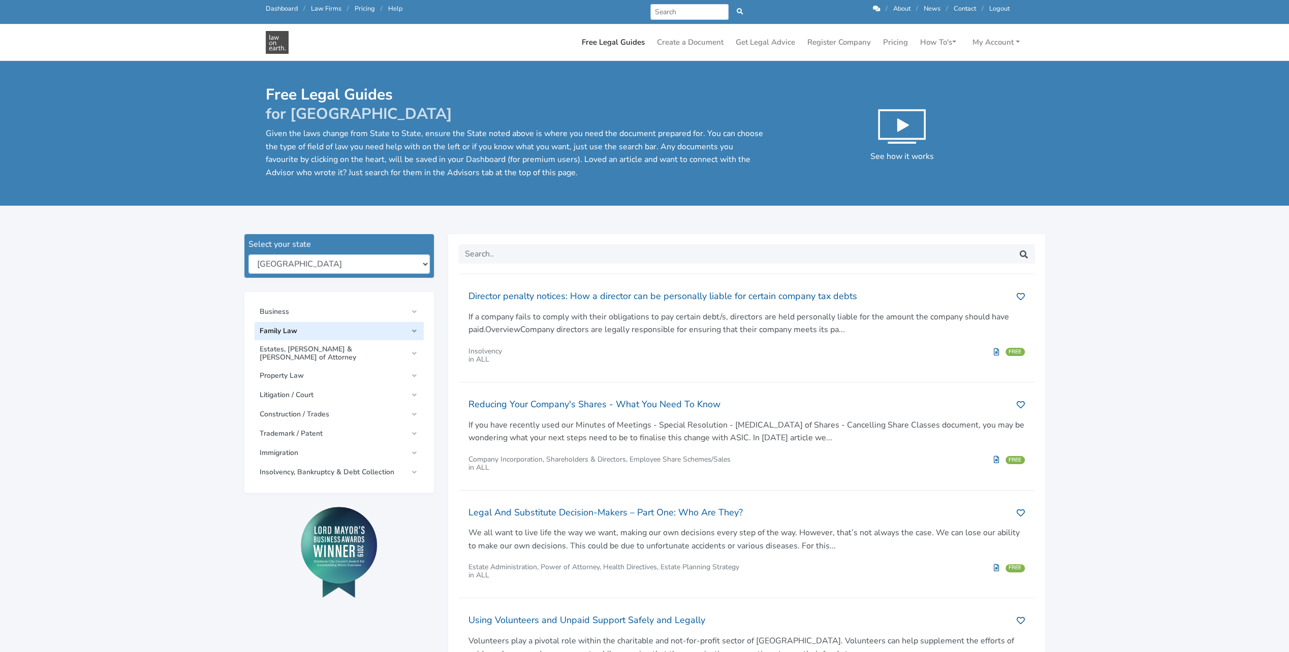
click at [343, 335] on link "Family Law" at bounding box center [338, 331] width 169 height 18
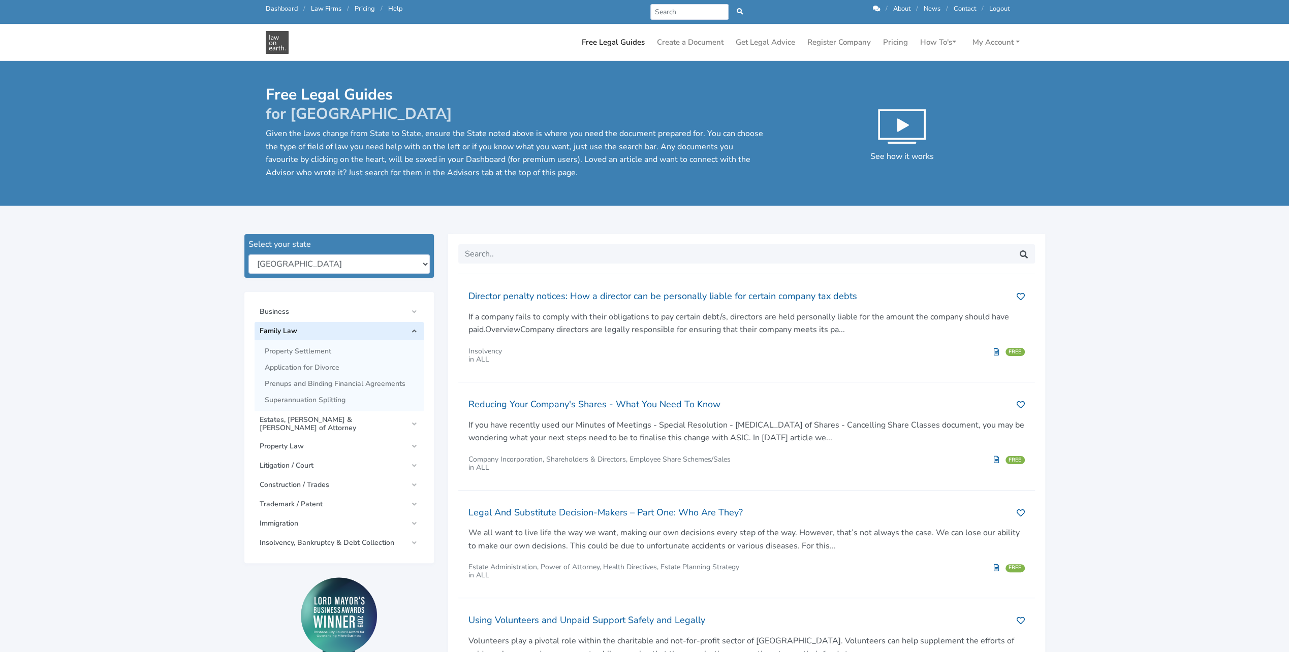
click at [170, 366] on main "Free Legal Guides for [GEOGRAPHIC_DATA] Given the laws change from State to Sta…" at bounding box center [644, 471] width 1289 height 820
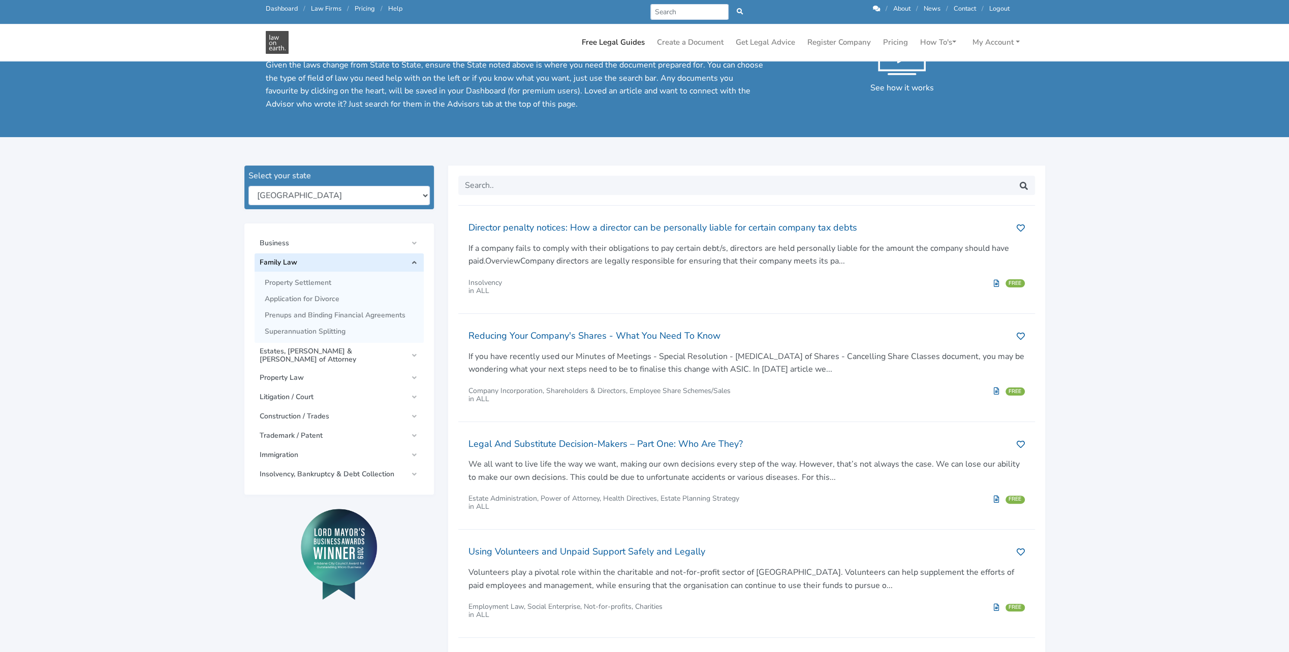
scroll to position [102, 0]
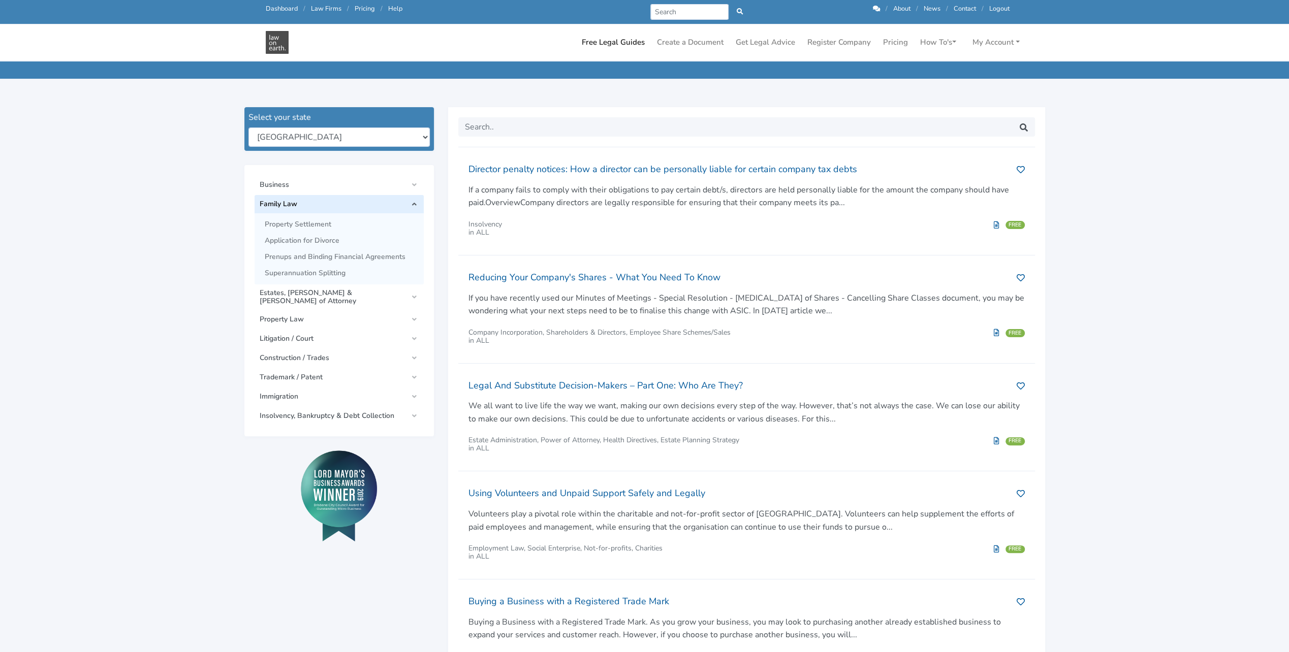
click at [420, 205] on link "Family Law" at bounding box center [338, 204] width 169 height 18
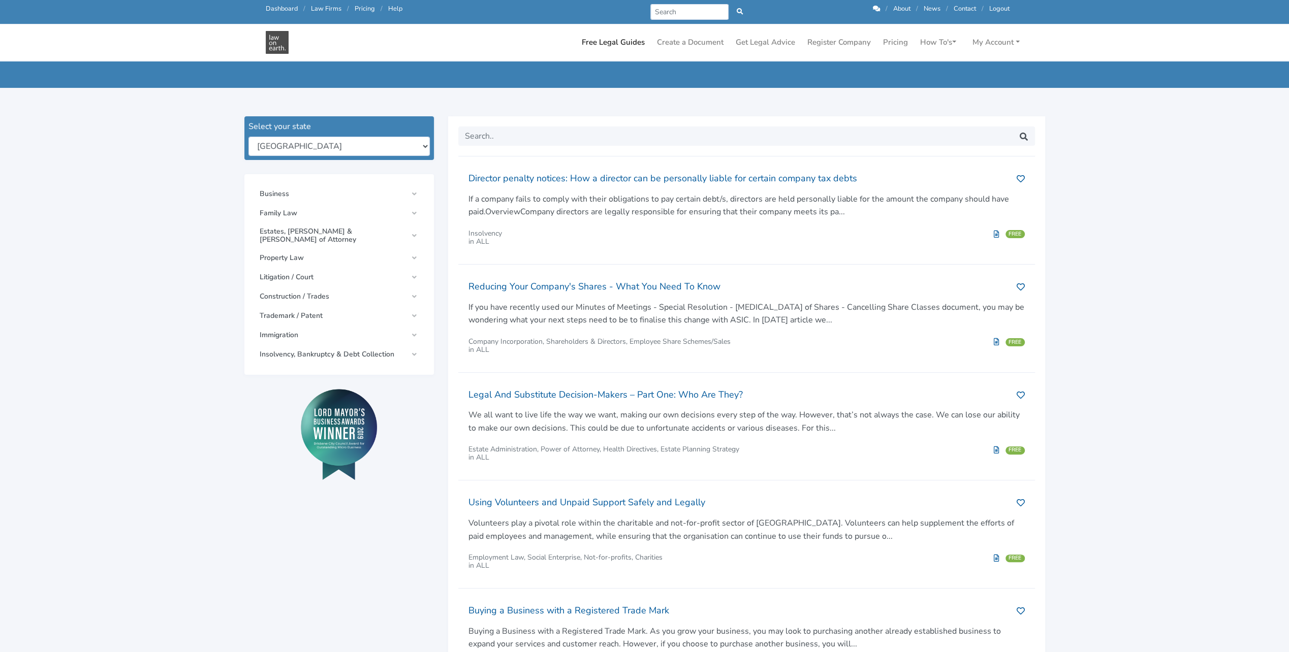
scroll to position [0, 0]
